Goal: Task Accomplishment & Management: Manage account settings

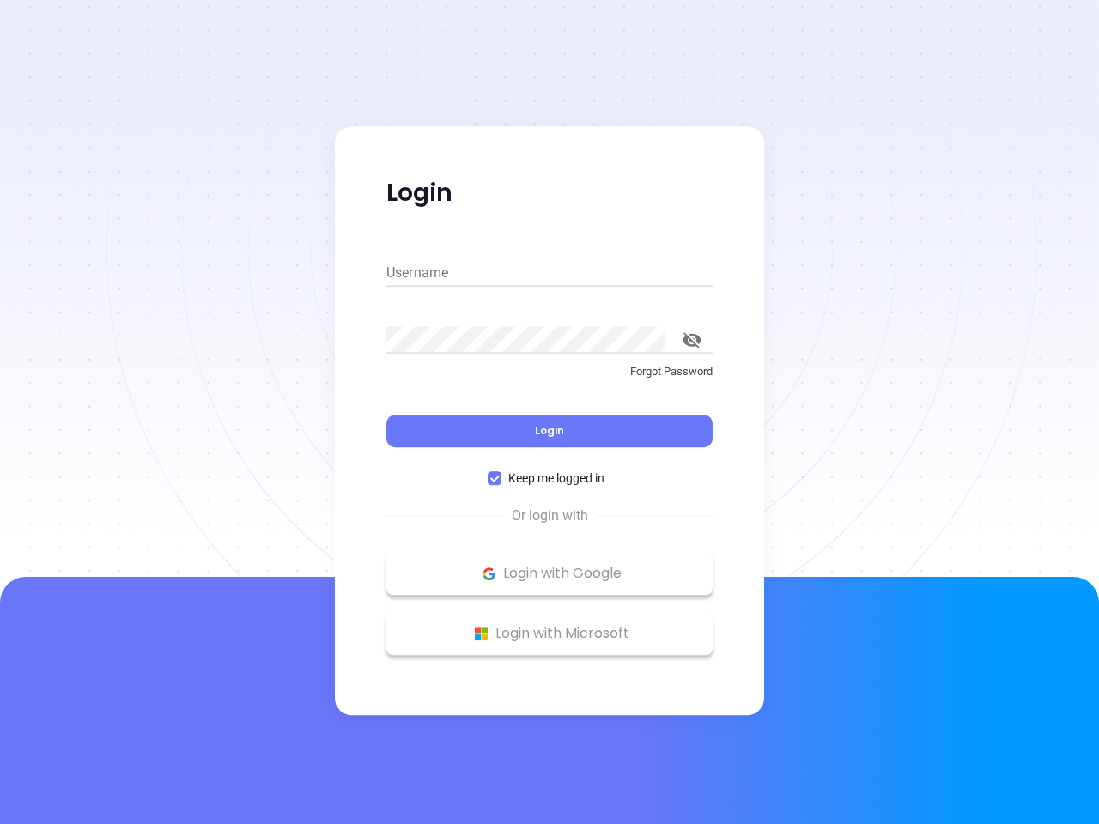
click at [549, 412] on div "Login" at bounding box center [549, 420] width 326 height 53
click at [549, 273] on input "Username" at bounding box center [549, 272] width 326 height 27
click at [692, 340] on icon "toggle password visibility" at bounding box center [691, 340] width 19 height 16
click at [549, 431] on span "Login" at bounding box center [549, 430] width 29 height 15
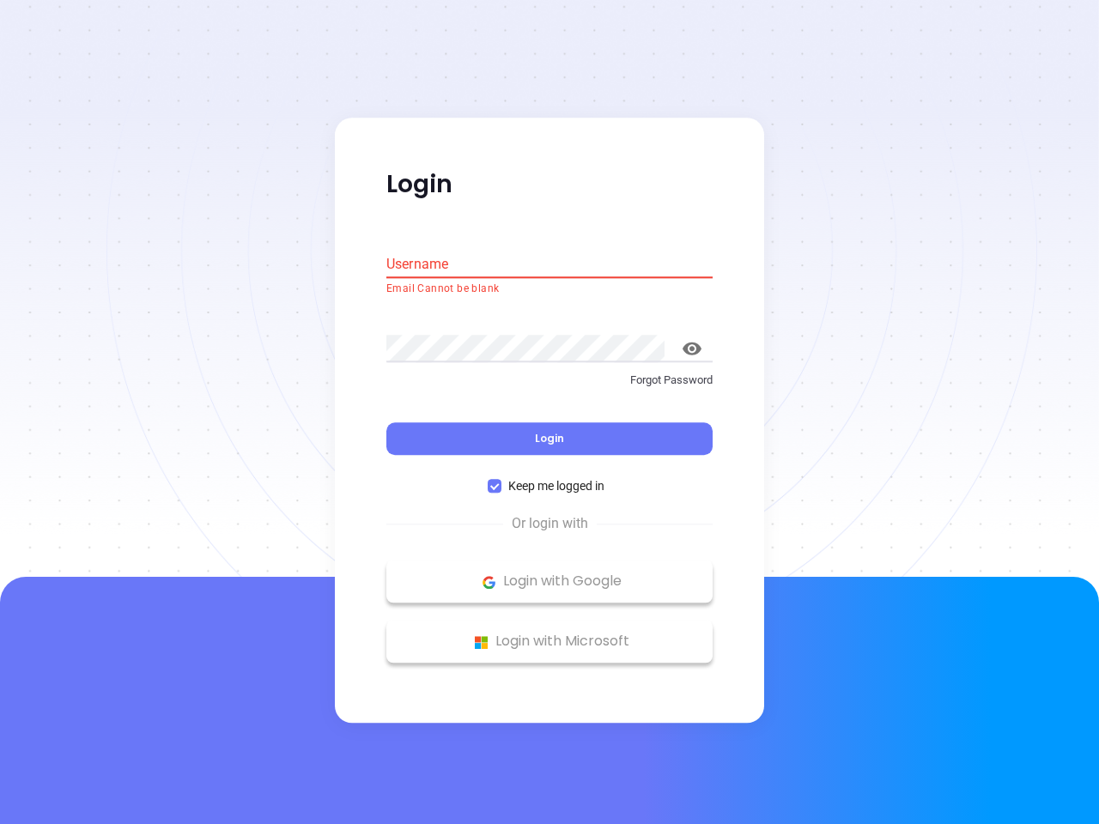
click at [549, 478] on span "Keep me logged in" at bounding box center [556, 486] width 110 height 19
click at [501, 480] on input "Keep me logged in" at bounding box center [495, 487] width 14 height 14
checkbox input "false"
click at [549, 573] on p "Login with Google" at bounding box center [549, 582] width 309 height 26
click at [549, 633] on p "Login with Microsoft" at bounding box center [549, 642] width 309 height 26
